Goal: Consume media (video, audio): Consume media (video, audio)

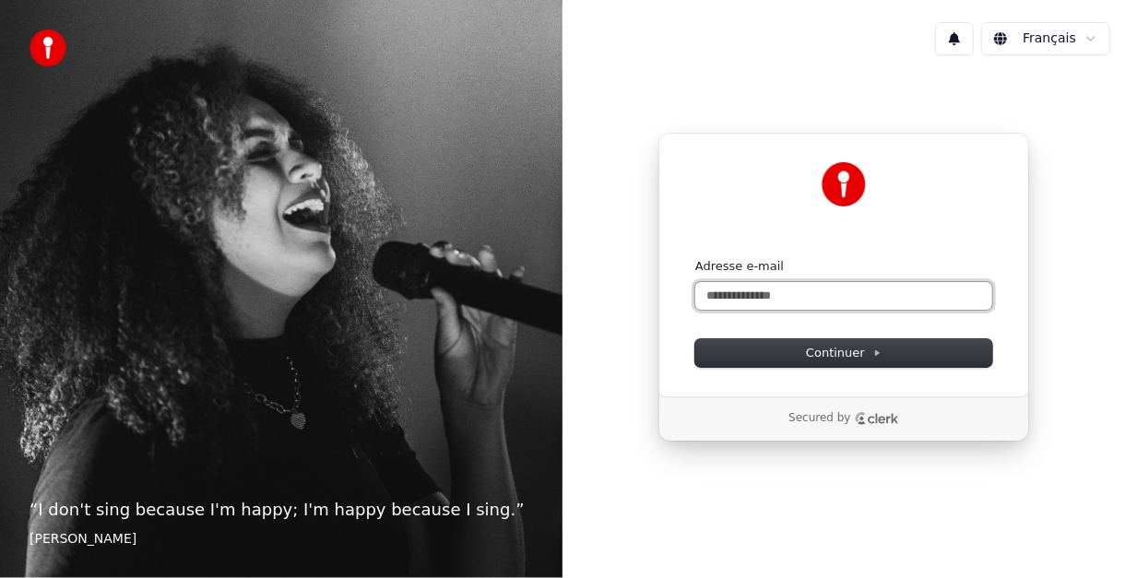
click at [753, 291] on input "Adresse e-mail" at bounding box center [843, 296] width 297 height 28
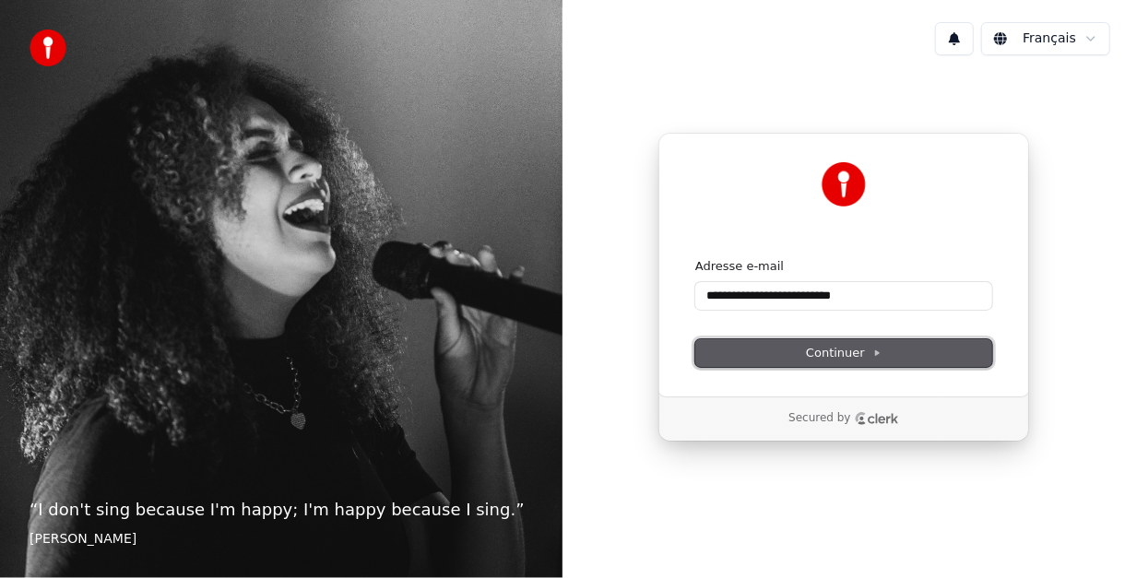
click at [843, 352] on span "Continuer" at bounding box center [844, 353] width 76 height 17
type input "**********"
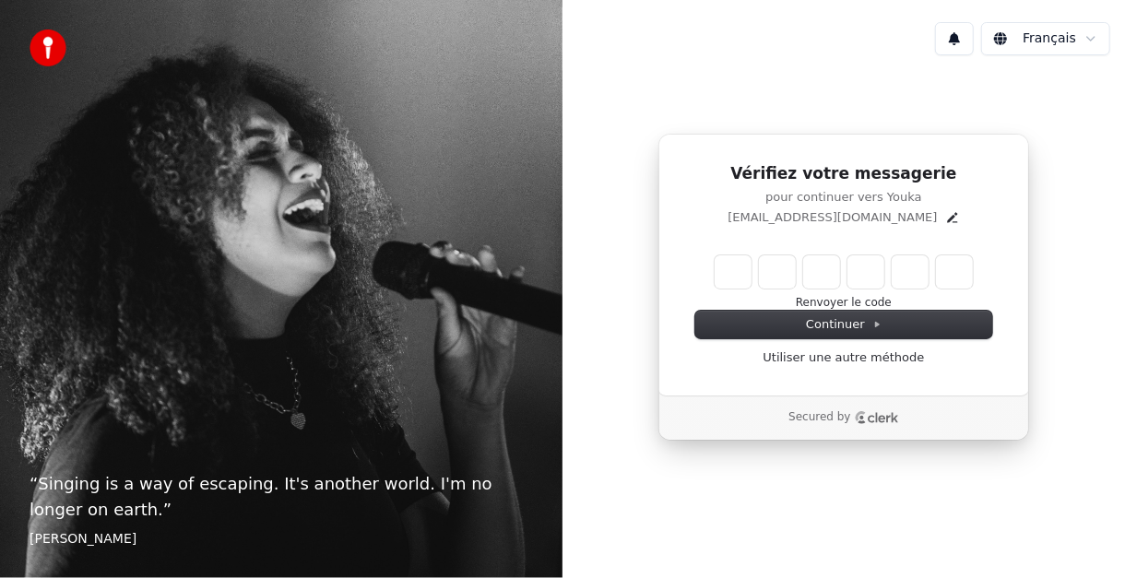
click at [748, 274] on input "Enter verification code" at bounding box center [844, 271] width 258 height 33
type input "******"
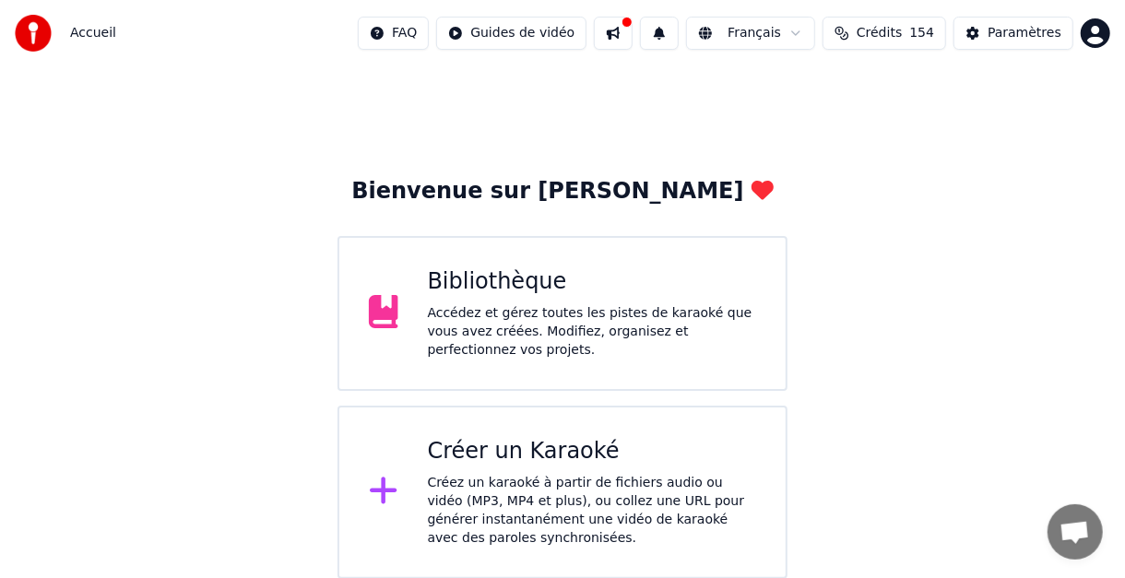
click at [462, 289] on div "Bibliothèque" at bounding box center [592, 282] width 329 height 30
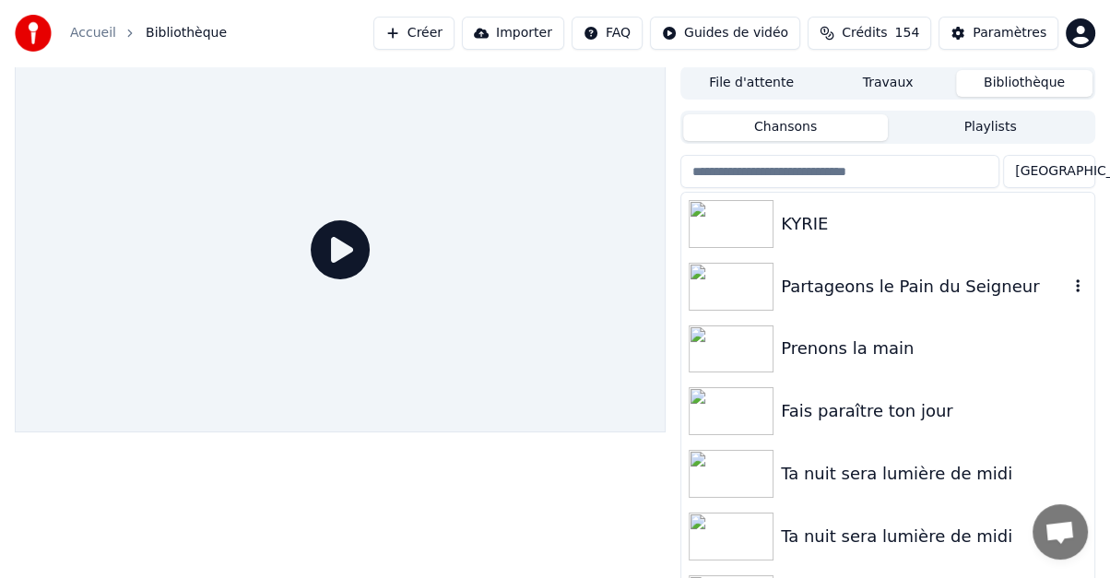
click at [790, 289] on div "Partageons le Pain du Seigneur" at bounding box center [925, 287] width 288 height 26
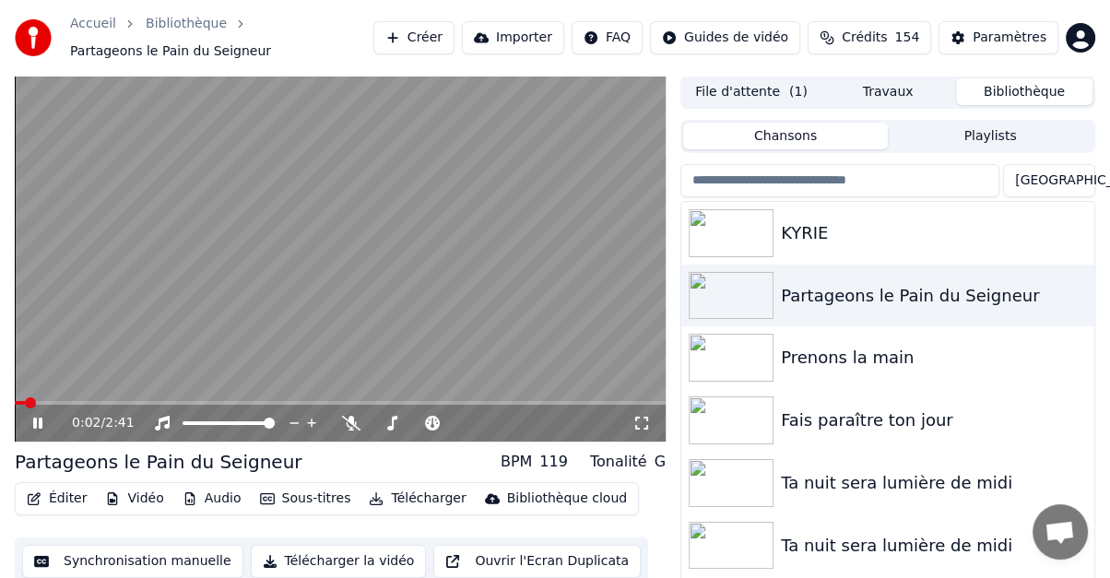
click at [35, 426] on icon at bounding box center [37, 423] width 9 height 11
click at [352, 425] on icon at bounding box center [351, 423] width 18 height 15
click at [524, 423] on icon at bounding box center [523, 423] width 9 height 2
click at [579, 422] on icon at bounding box center [581, 423] width 9 height 9
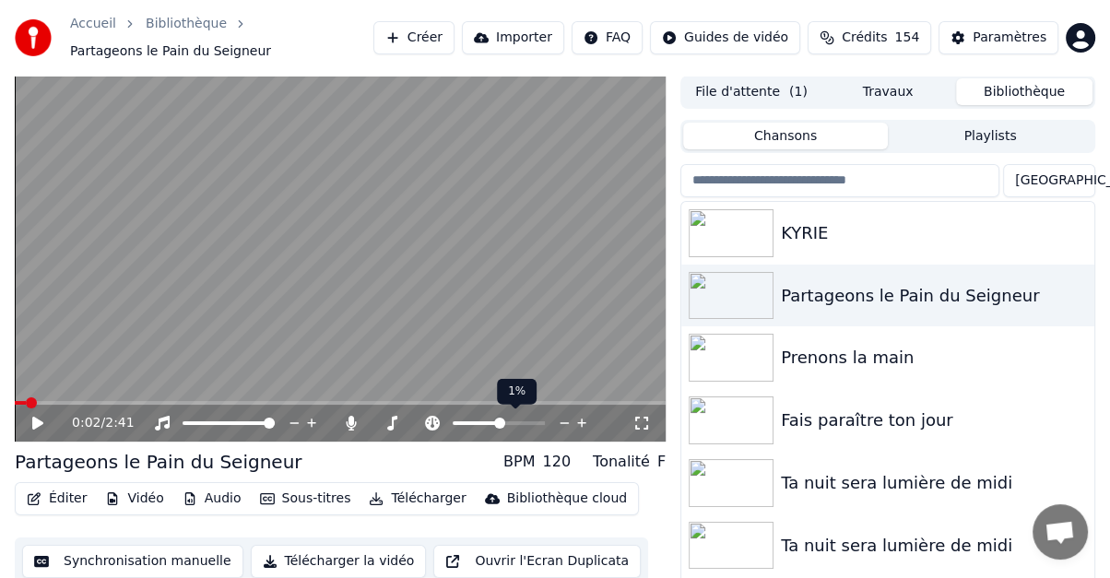
click at [579, 422] on icon at bounding box center [581, 423] width 9 height 9
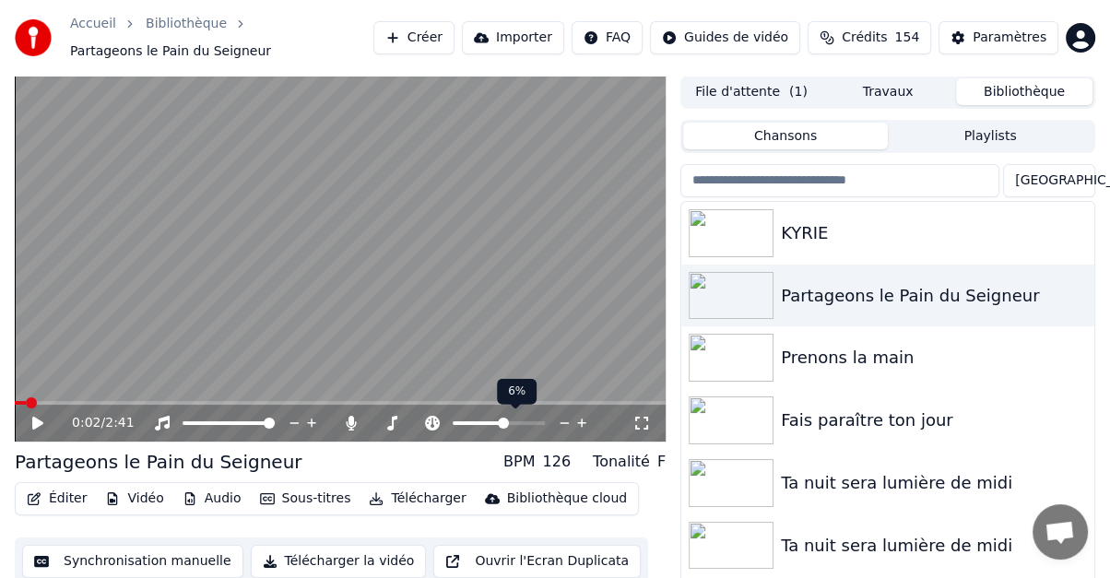
click at [579, 422] on icon at bounding box center [581, 423] width 9 height 9
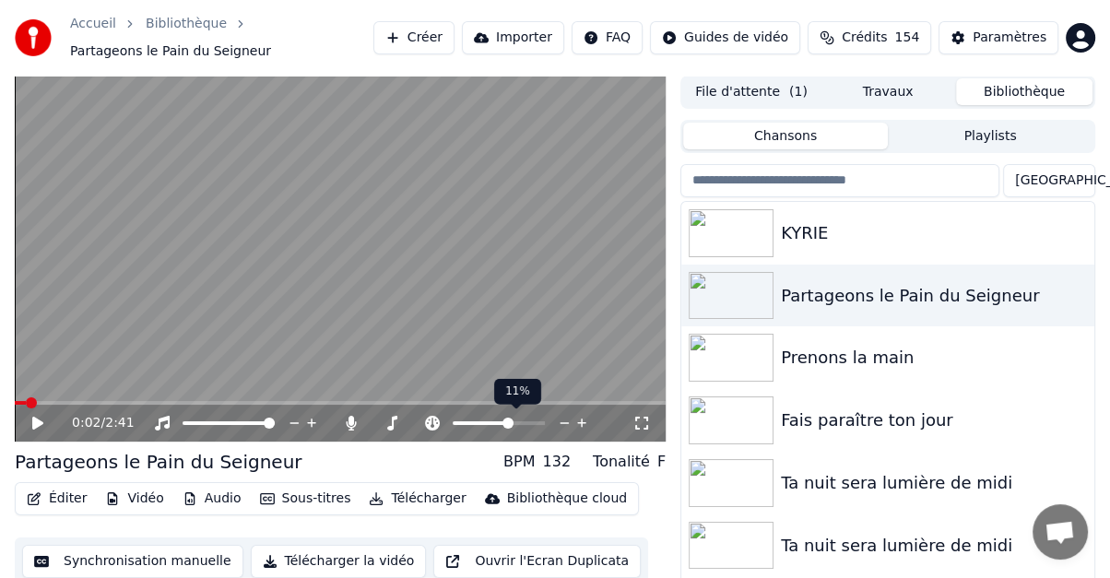
click at [579, 422] on icon at bounding box center [581, 423] width 9 height 9
click at [15, 401] on span at bounding box center [20, 402] width 11 height 11
click at [38, 428] on icon at bounding box center [51, 423] width 42 height 15
click at [582, 420] on icon at bounding box center [581, 423] width 9 height 9
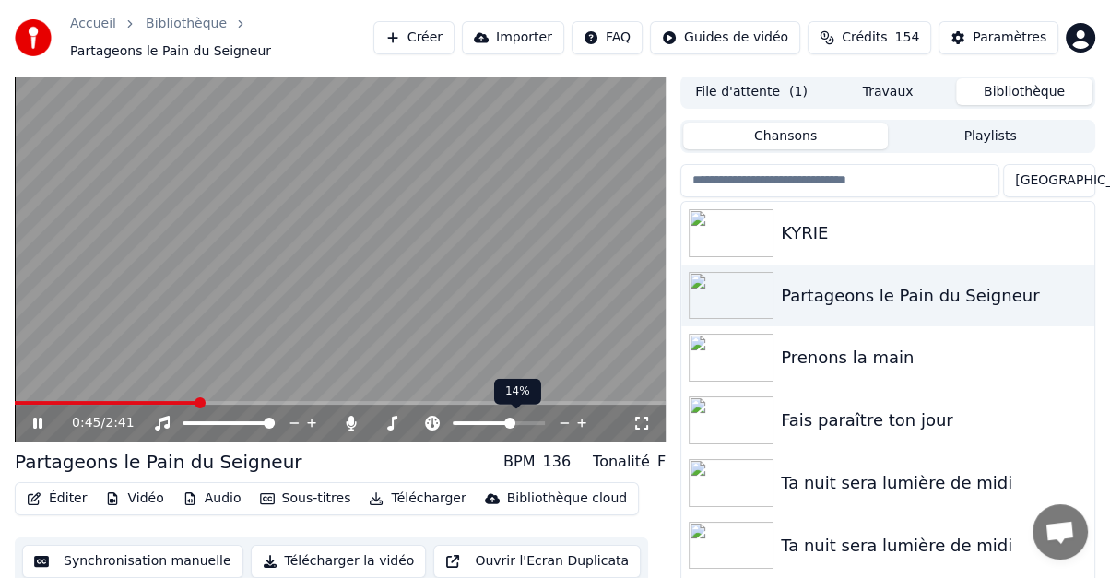
click at [582, 420] on icon at bounding box center [581, 423] width 9 height 9
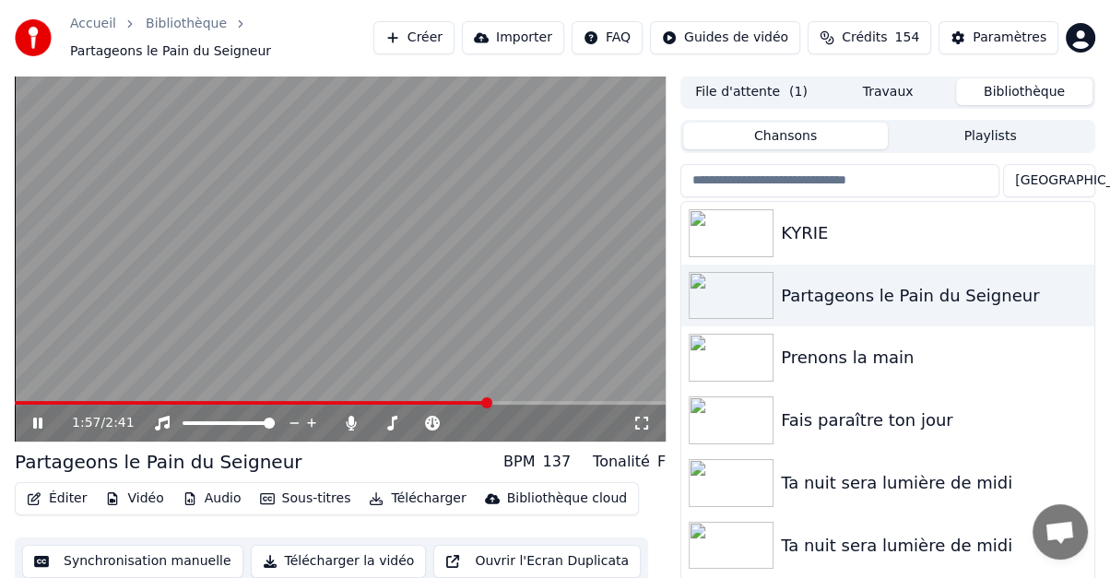
click at [37, 422] on icon at bounding box center [37, 423] width 9 height 11
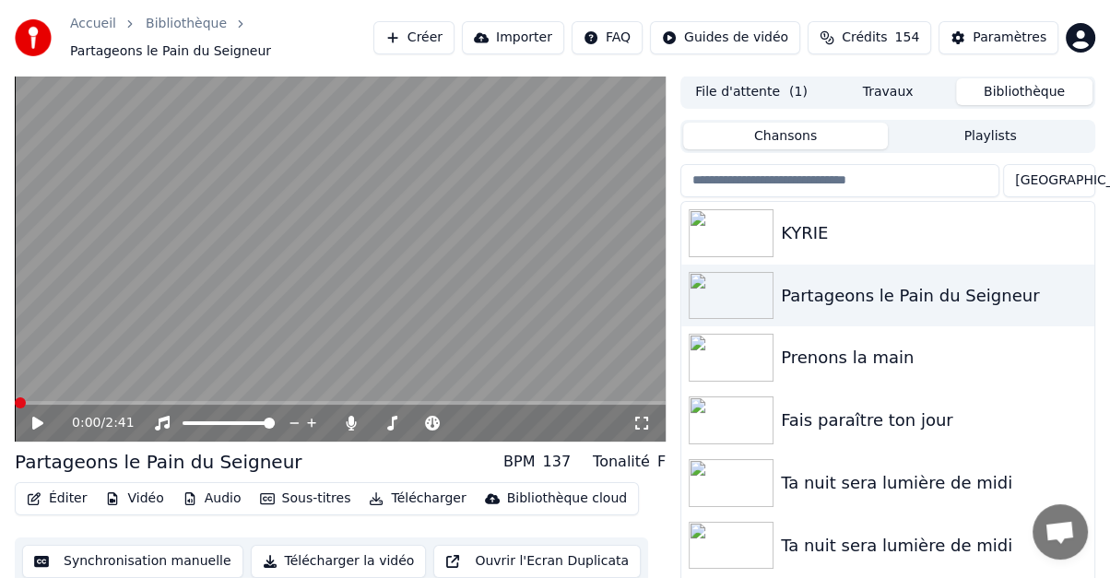
click at [15, 408] on span at bounding box center [20, 402] width 11 height 11
click at [348, 418] on icon at bounding box center [351, 423] width 18 height 15
click at [34, 420] on icon at bounding box center [37, 423] width 11 height 13
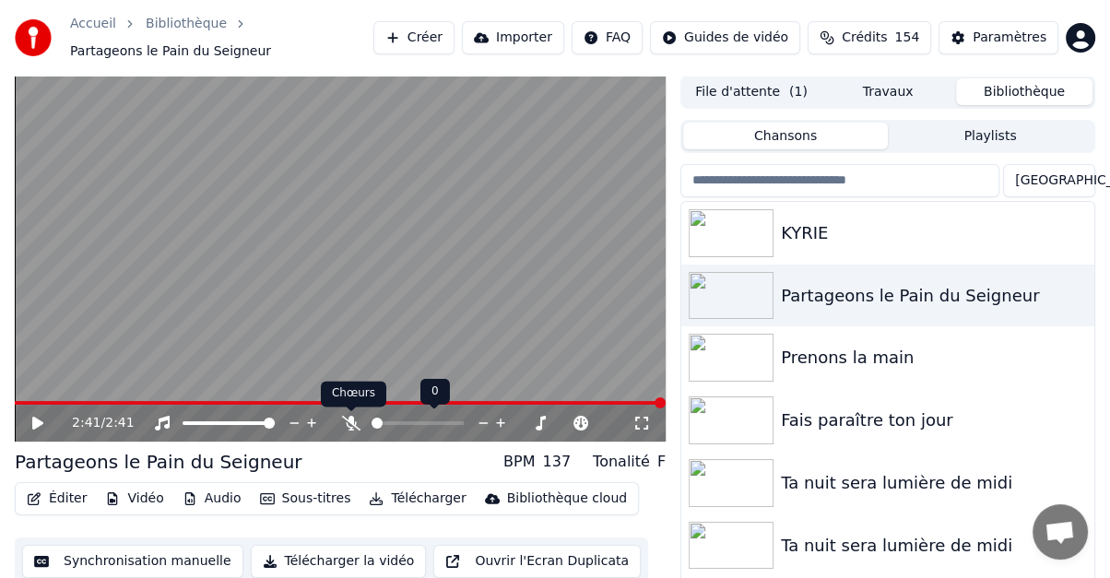
click at [349, 420] on icon at bounding box center [351, 423] width 18 height 15
click at [391, 418] on span at bounding box center [394, 423] width 11 height 11
click at [484, 422] on icon at bounding box center [484, 423] width 18 height 18
click at [34, 424] on icon at bounding box center [37, 423] width 11 height 13
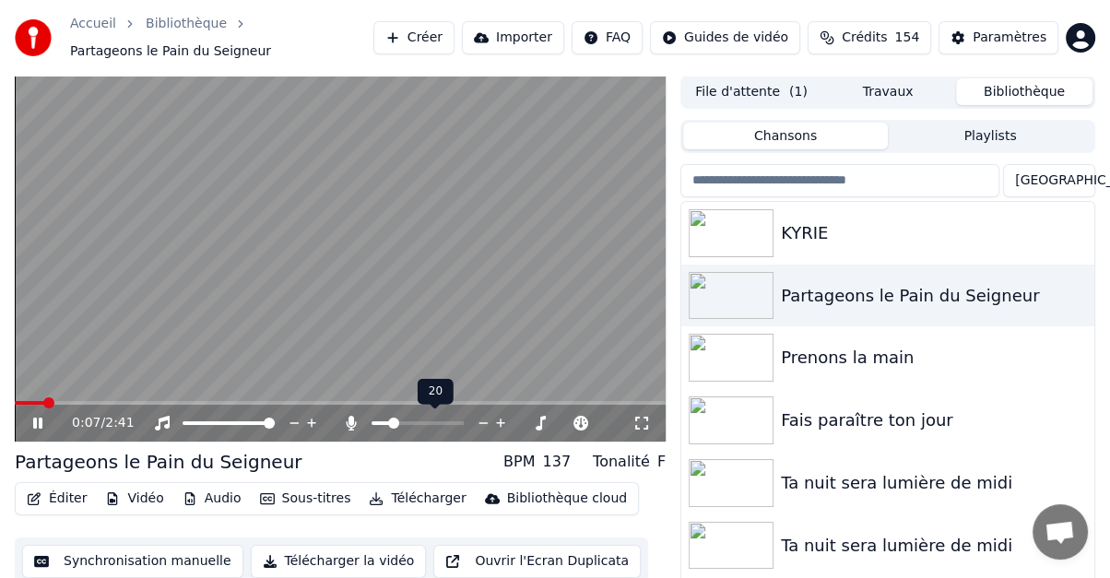
click at [482, 423] on icon at bounding box center [483, 423] width 9 height 2
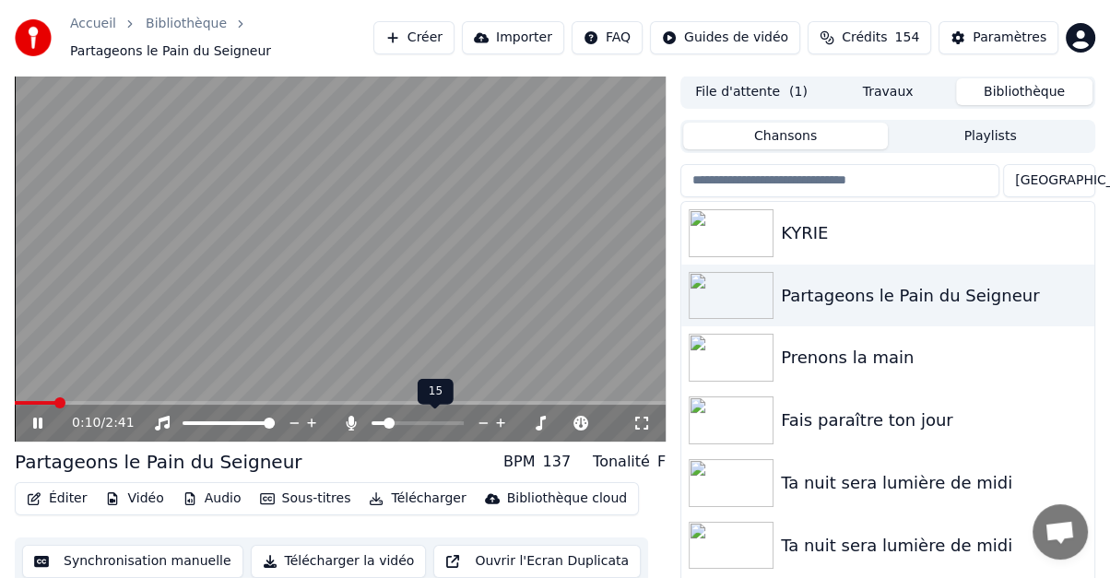
click at [482, 423] on icon at bounding box center [483, 423] width 9 height 2
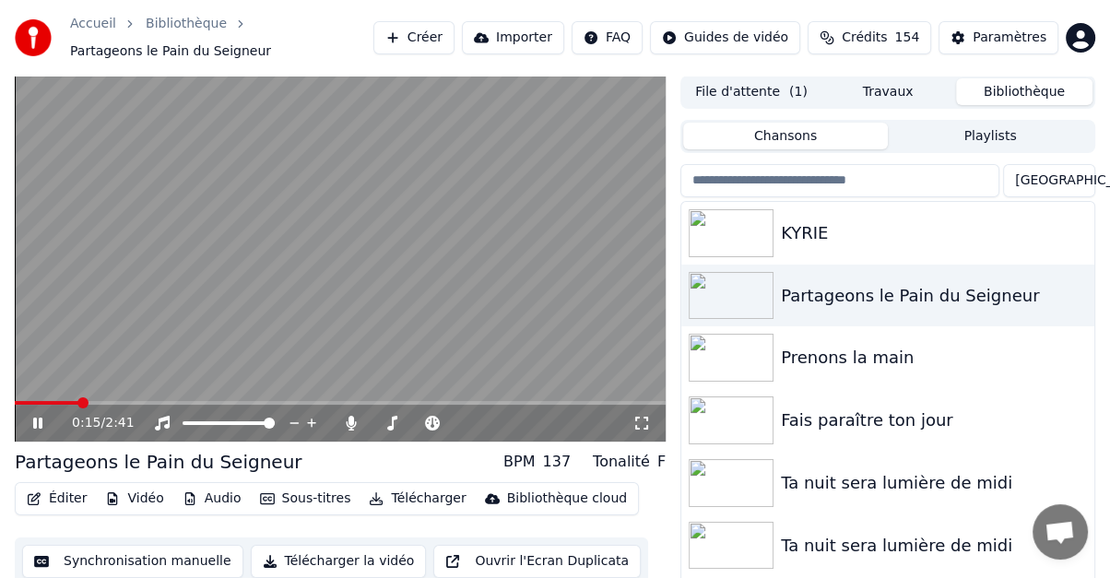
click at [37, 423] on icon at bounding box center [37, 423] width 9 height 11
click at [15, 408] on span at bounding box center [20, 402] width 11 height 11
click at [39, 422] on icon at bounding box center [37, 423] width 11 height 13
click at [481, 420] on icon at bounding box center [484, 423] width 18 height 18
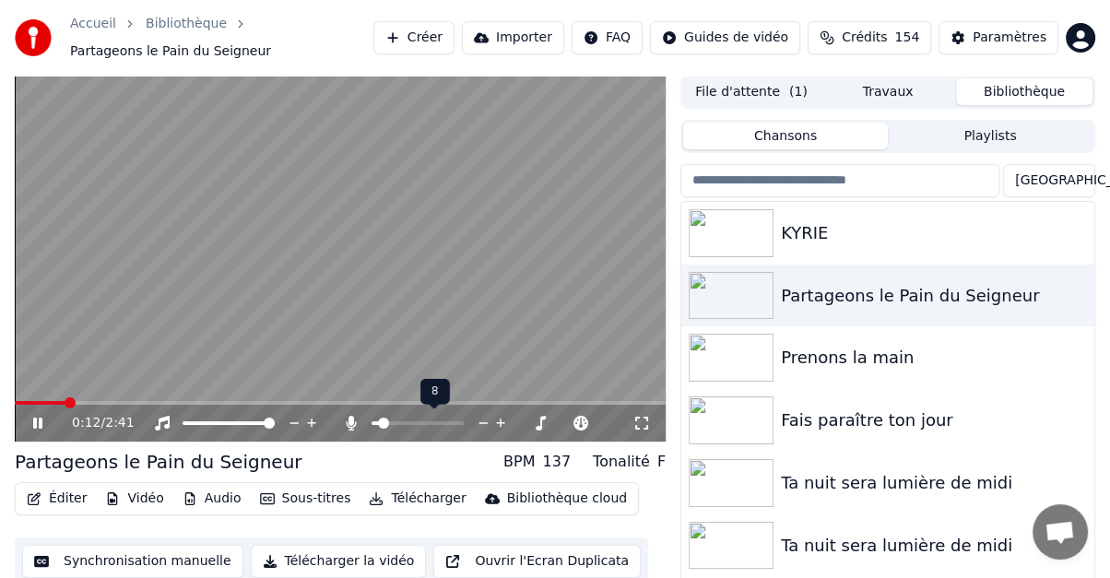
click at [481, 420] on icon at bounding box center [484, 423] width 18 height 18
click at [41, 423] on icon at bounding box center [37, 423] width 9 height 11
click at [40, 424] on icon at bounding box center [37, 423] width 11 height 13
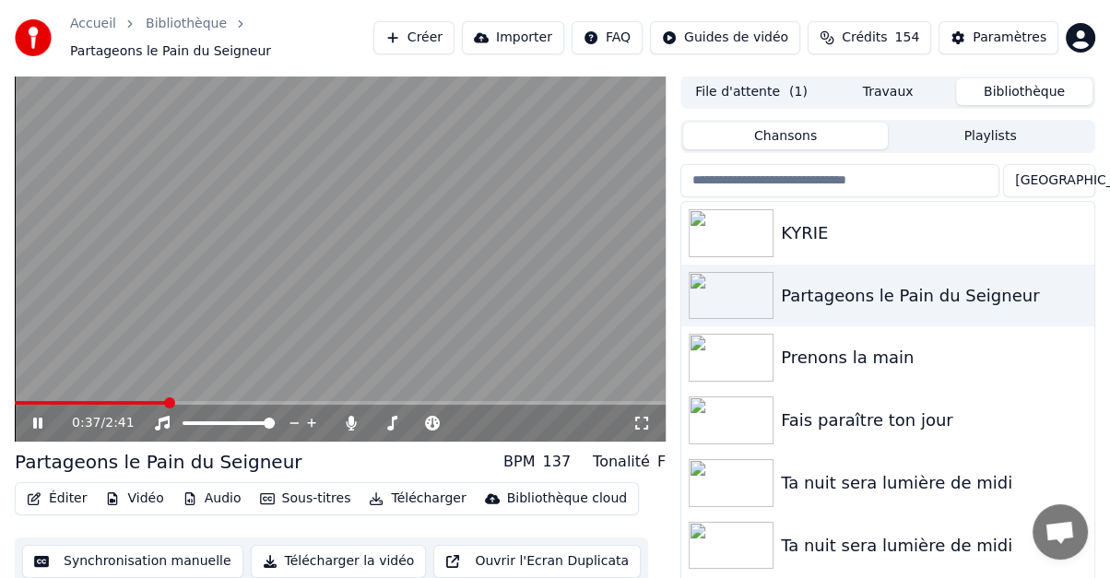
click at [40, 424] on icon at bounding box center [37, 423] width 9 height 11
click at [347, 424] on icon at bounding box center [352, 423] width 10 height 15
click at [349, 425] on icon at bounding box center [351, 423] width 18 height 15
click at [391, 426] on span at bounding box center [394, 423] width 11 height 11
click at [349, 426] on icon at bounding box center [352, 423] width 10 height 15
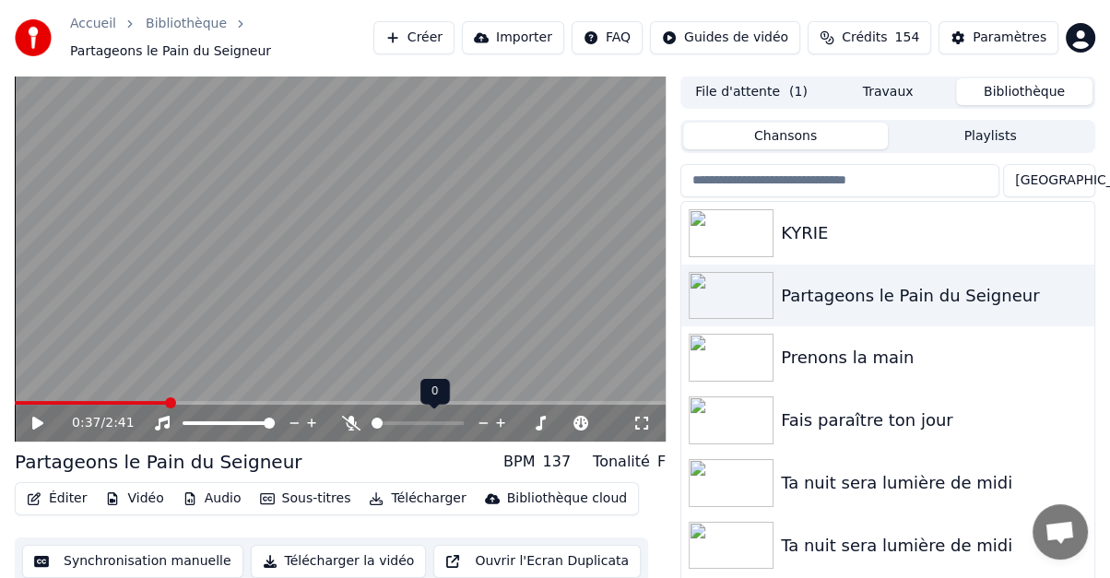
click at [348, 426] on icon at bounding box center [351, 423] width 18 height 15
click at [389, 423] on span at bounding box center [393, 423] width 11 height 11
click at [28, 418] on div "0:37 / 2:41" at bounding box center [340, 423] width 636 height 18
click at [36, 421] on icon at bounding box center [37, 423] width 11 height 13
click at [35, 420] on icon at bounding box center [37, 423] width 9 height 11
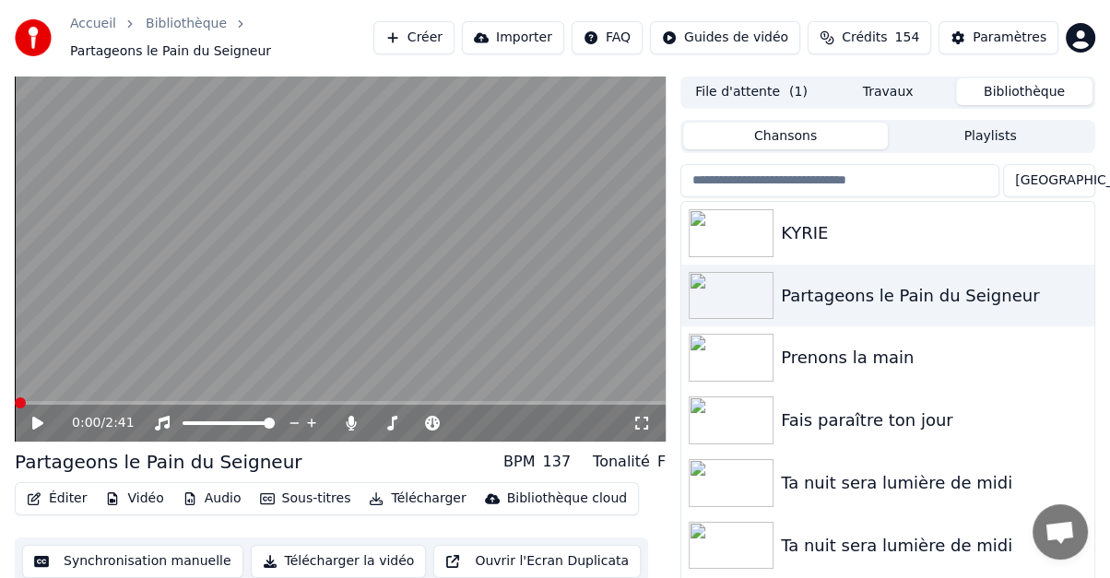
click at [15, 408] on span at bounding box center [20, 402] width 11 height 11
click at [35, 424] on icon at bounding box center [37, 423] width 11 height 13
click at [37, 422] on icon at bounding box center [51, 423] width 42 height 15
click at [582, 420] on icon at bounding box center [581, 423] width 9 height 9
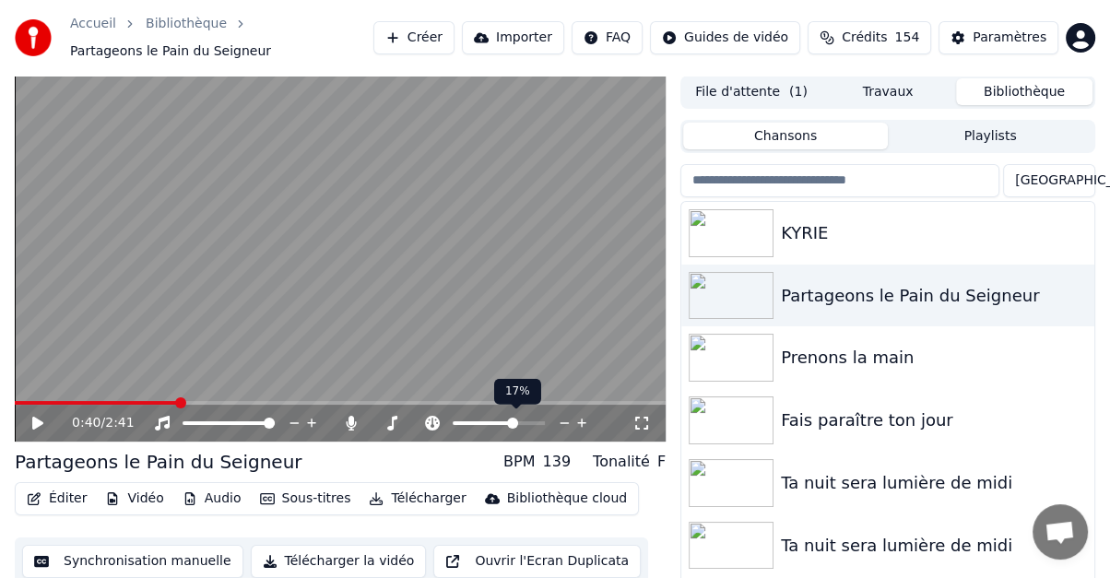
click at [582, 420] on icon at bounding box center [581, 423] width 9 height 9
click at [565, 420] on icon at bounding box center [565, 423] width 18 height 18
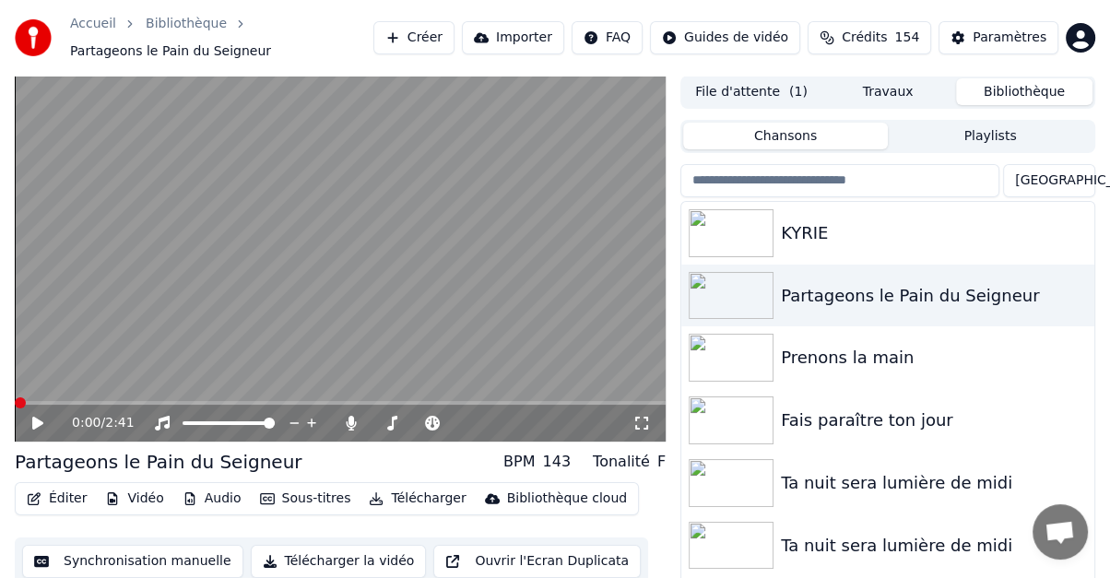
click at [15, 408] on span at bounding box center [20, 402] width 11 height 11
click at [38, 421] on icon at bounding box center [37, 423] width 11 height 13
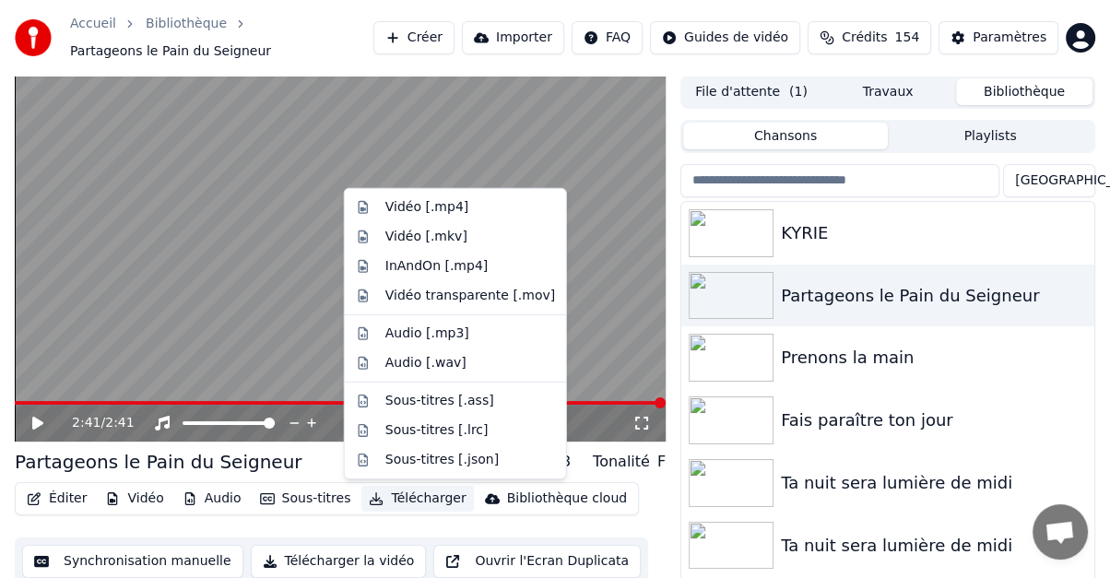
click at [400, 495] on button "Télécharger" at bounding box center [417, 499] width 112 height 26
click at [408, 207] on div "Vidéo [.mp4]" at bounding box center [426, 207] width 83 height 18
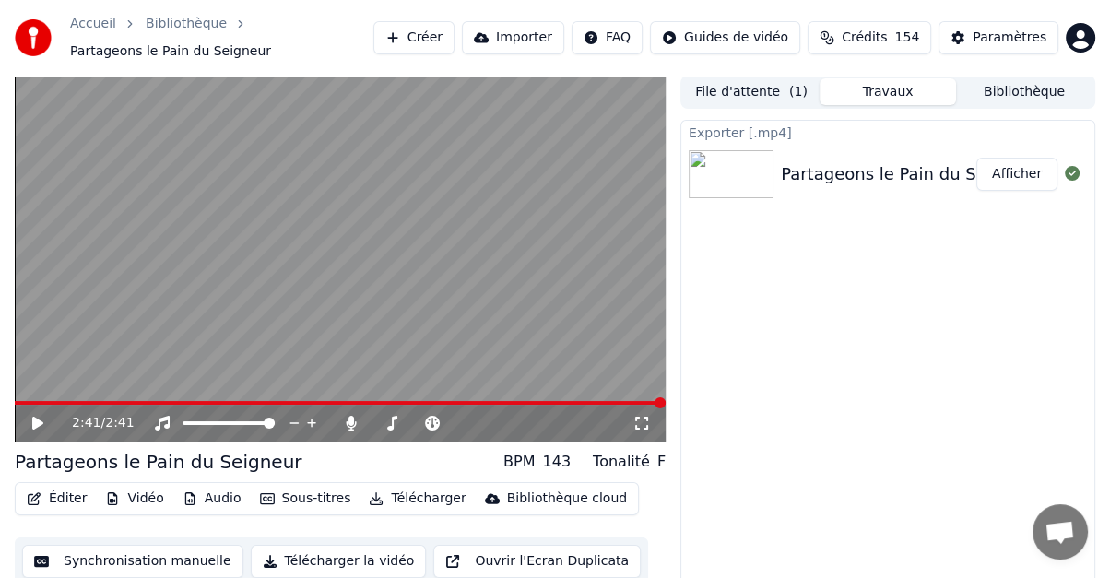
click at [1012, 176] on button "Afficher" at bounding box center [1016, 174] width 81 height 33
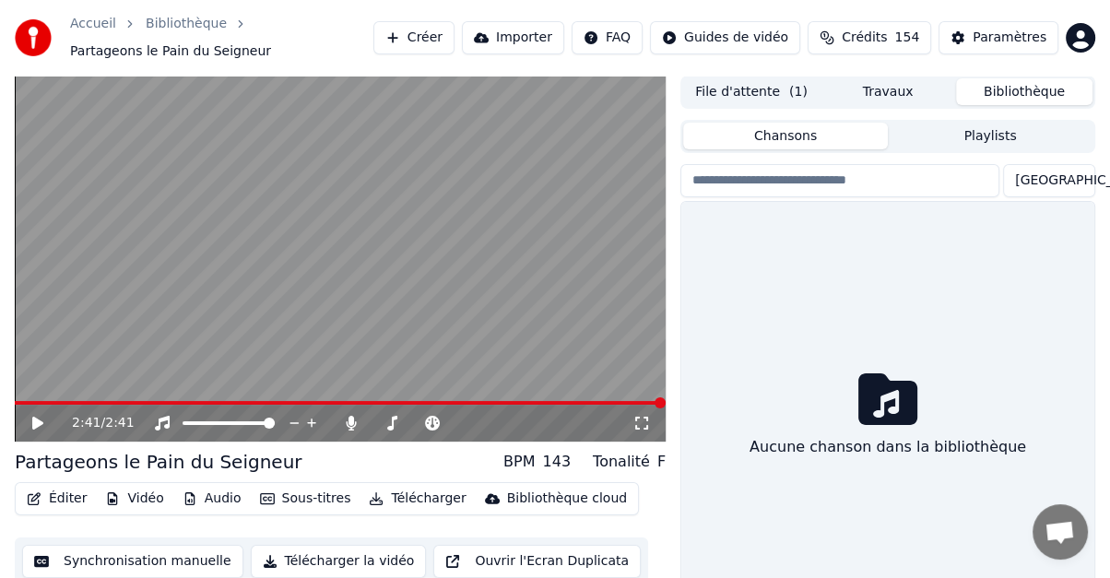
click at [1010, 89] on button "Bibliothèque" at bounding box center [1024, 91] width 136 height 27
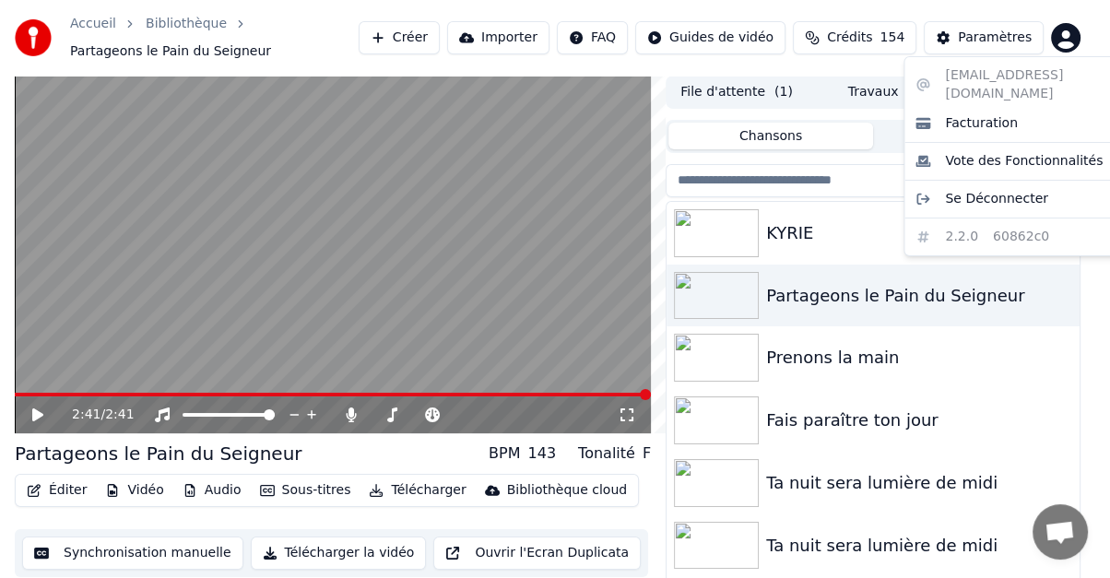
click at [1076, 35] on html "Accueil Bibliothèque Partageons le Pain du Seigneur [PERSON_NAME] Importer FAQ …" at bounding box center [555, 289] width 1110 height 578
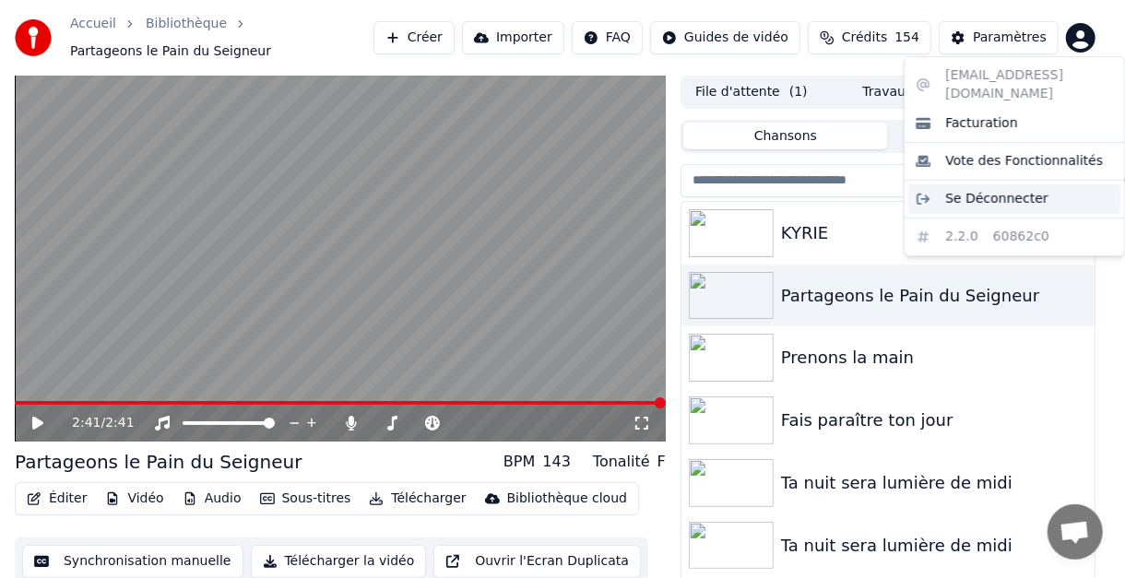
click at [1001, 190] on span "Se Déconnecter" at bounding box center [996, 199] width 103 height 18
